Goal: Task Accomplishment & Management: Manage account settings

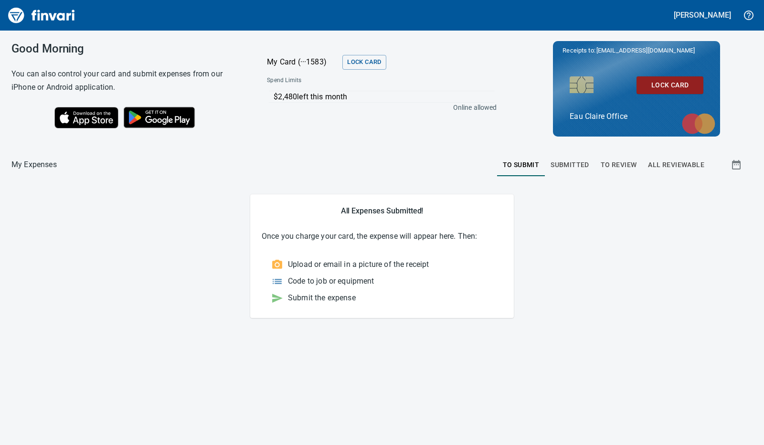
click at [626, 165] on span "To Review" at bounding box center [619, 165] width 36 height 12
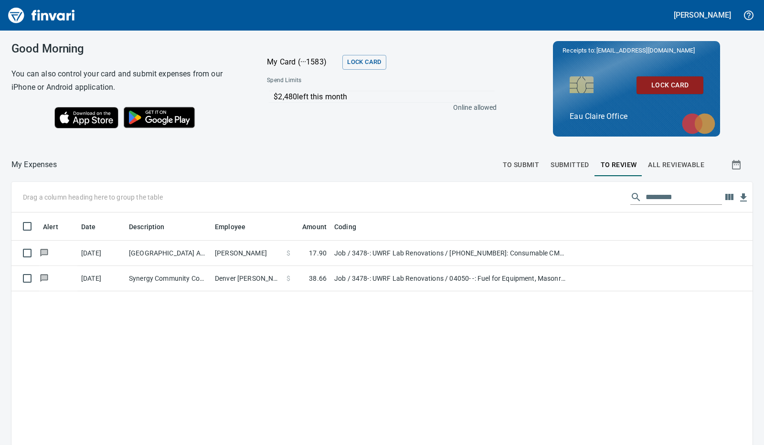
scroll to position [333, 727]
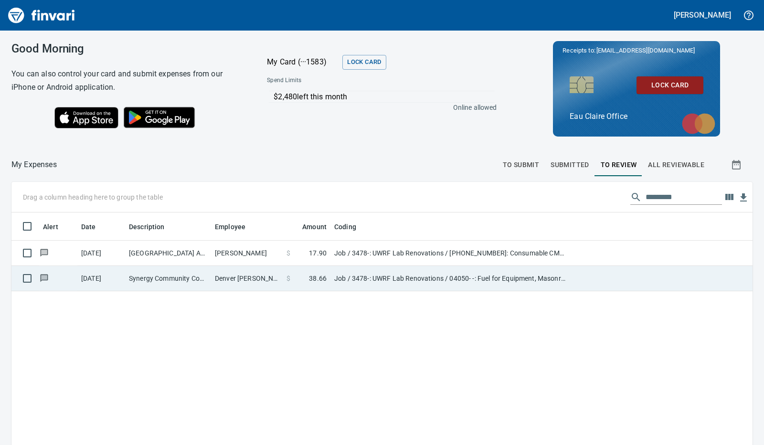
click at [238, 274] on td "Denver [PERSON_NAME]" at bounding box center [247, 278] width 72 height 25
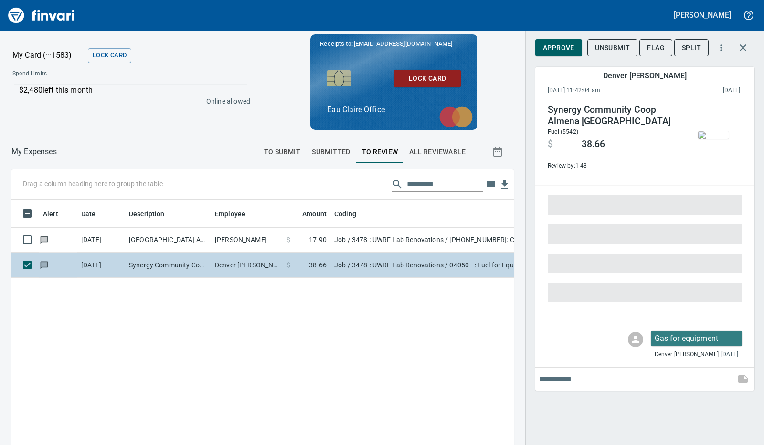
scroll to position [325, 481]
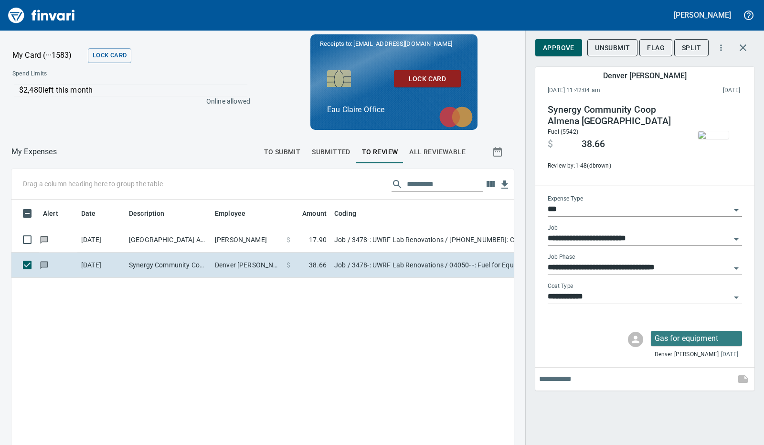
click at [552, 46] on span "Approve" at bounding box center [559, 48] width 32 height 12
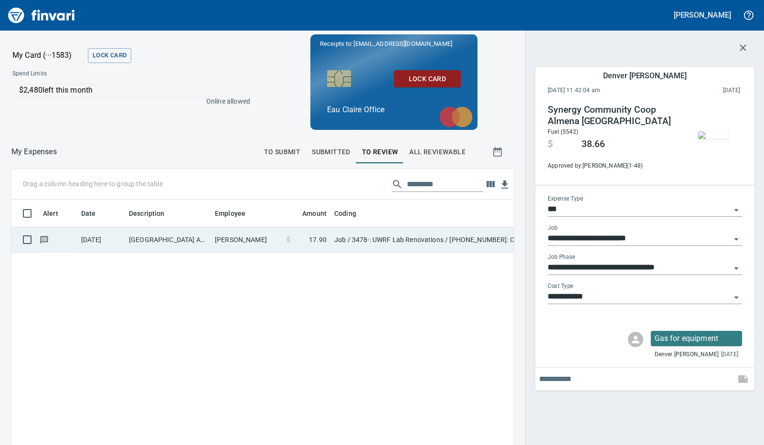
click at [259, 235] on td "[PERSON_NAME]" at bounding box center [247, 239] width 72 height 25
type input "**********"
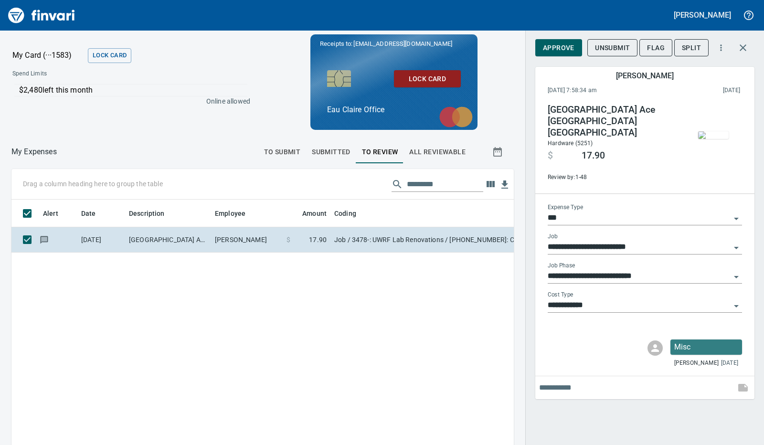
scroll to position [325, 481]
click at [559, 47] on span "Approve" at bounding box center [559, 48] width 32 height 12
